Goal: Browse casually

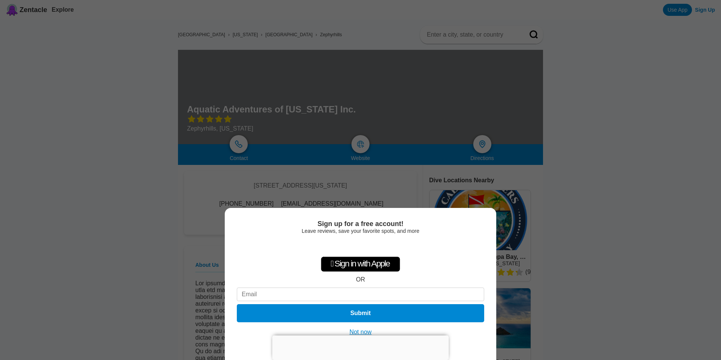
click at [594, 177] on div "Sign up for a free account! Leave reviews, save your favorite spots, and more …" at bounding box center [360, 180] width 721 height 360
click at [605, 101] on div "Sign up for a free account! Leave reviews, save your favorite spots, and more …" at bounding box center [360, 180] width 721 height 360
click at [170, 237] on div "Sign up for a free account! Leave reviews, save your favorite spots, and more …" at bounding box center [360, 180] width 721 height 360
click at [173, 238] on div "Sign up for a free account! Leave reviews, save your favorite spots, and more …" at bounding box center [360, 180] width 721 height 360
click at [171, 236] on div "Sign up for a free account! Leave reviews, save your favorite spots, and more …" at bounding box center [360, 180] width 721 height 360
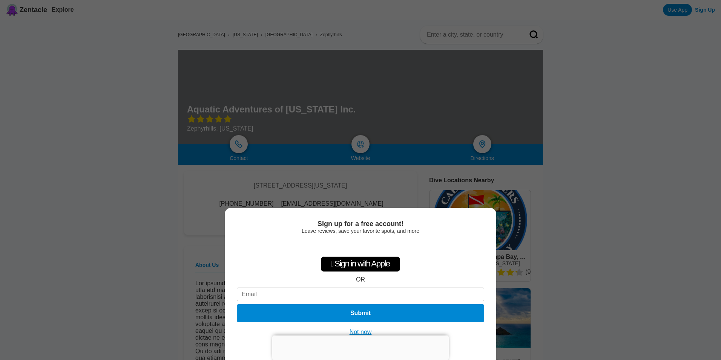
click at [578, 253] on div "Sign up for a free account! Leave reviews, save your favorite spots, and more …" at bounding box center [360, 180] width 721 height 360
click at [575, 254] on div "Sign up for a free account! Leave reviews, save your favorite spots, and more …" at bounding box center [360, 180] width 721 height 360
click at [361, 335] on div at bounding box center [360, 335] width 176 height 0
click at [368, 333] on button "Not now" at bounding box center [360, 332] width 27 height 8
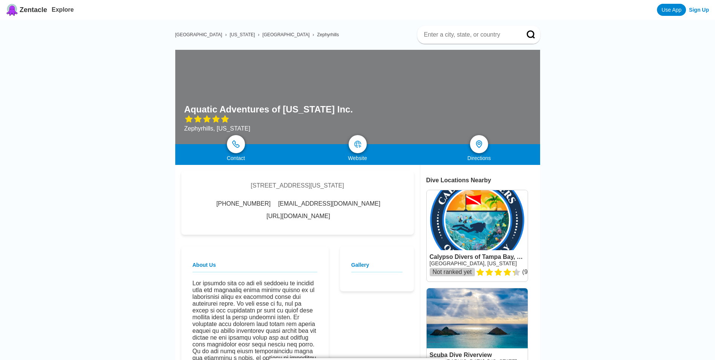
click at [464, 37] on input at bounding box center [469, 35] width 93 height 8
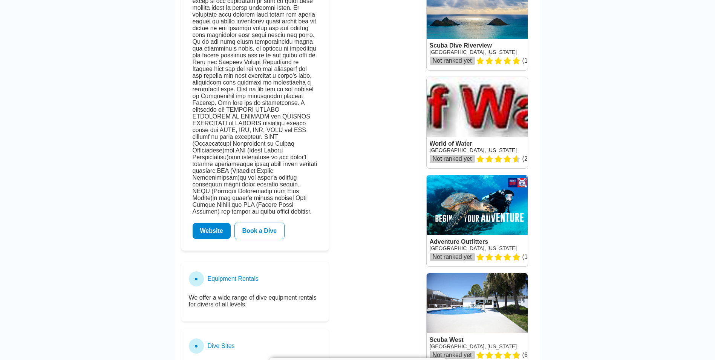
scroll to position [196, 0]
